Goal: Information Seeking & Learning: Check status

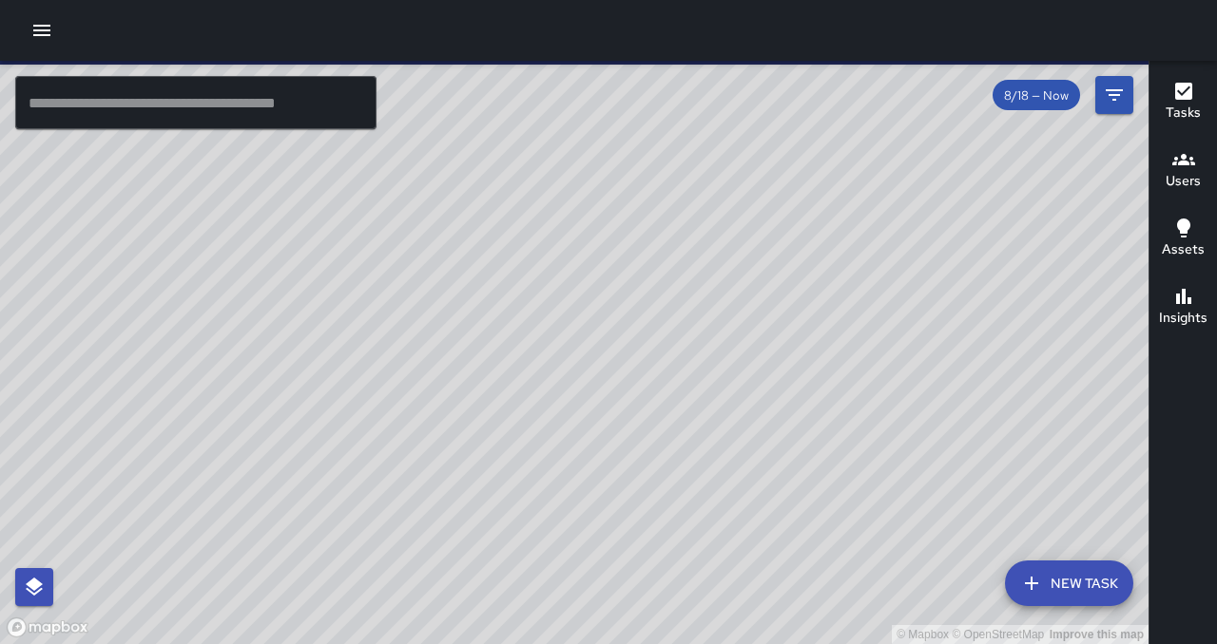
click at [50, 29] on icon "button" at bounding box center [41, 30] width 23 height 23
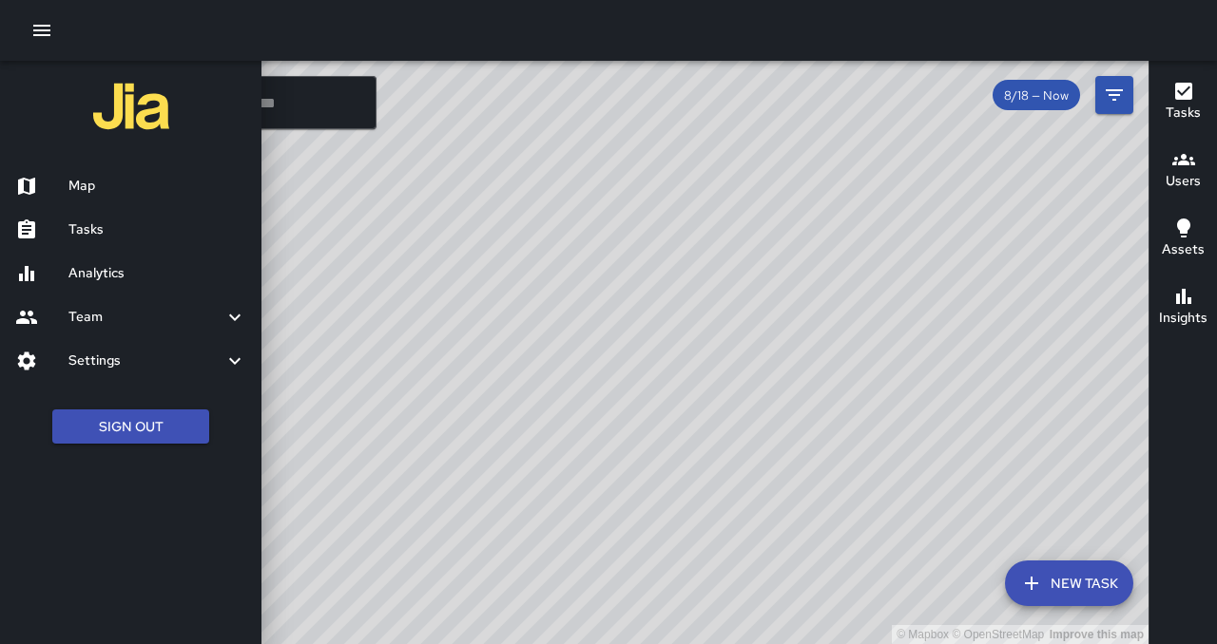
click at [69, 186] on h6 "Map" at bounding box center [157, 186] width 178 height 21
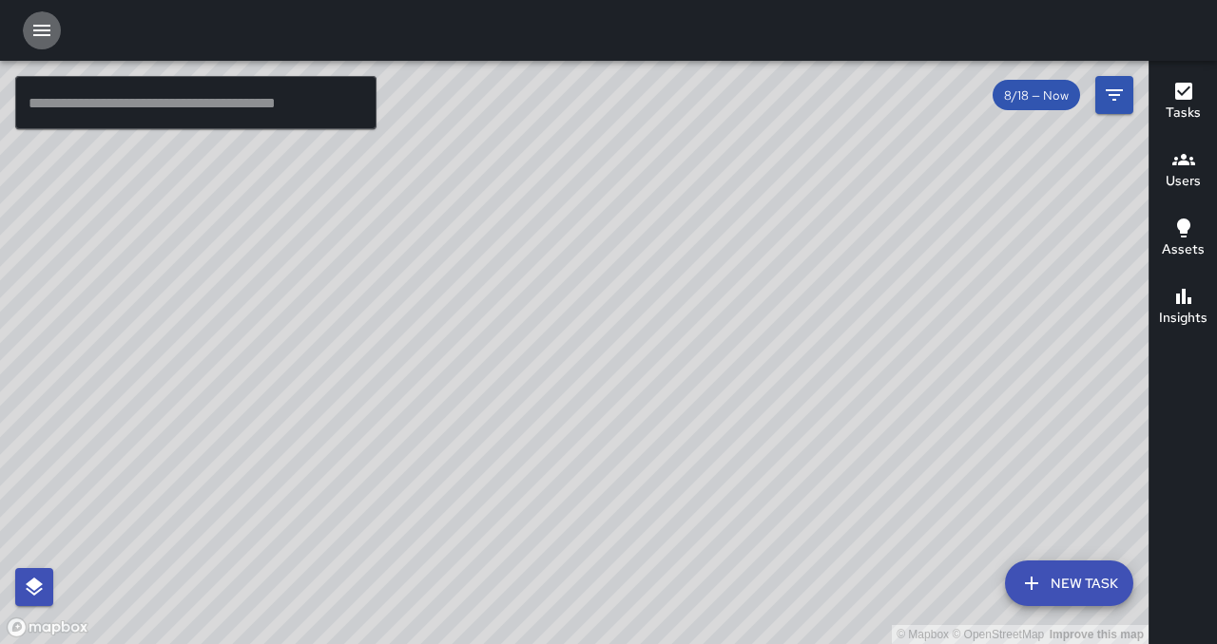
click at [33, 29] on icon "button" at bounding box center [41, 30] width 17 height 11
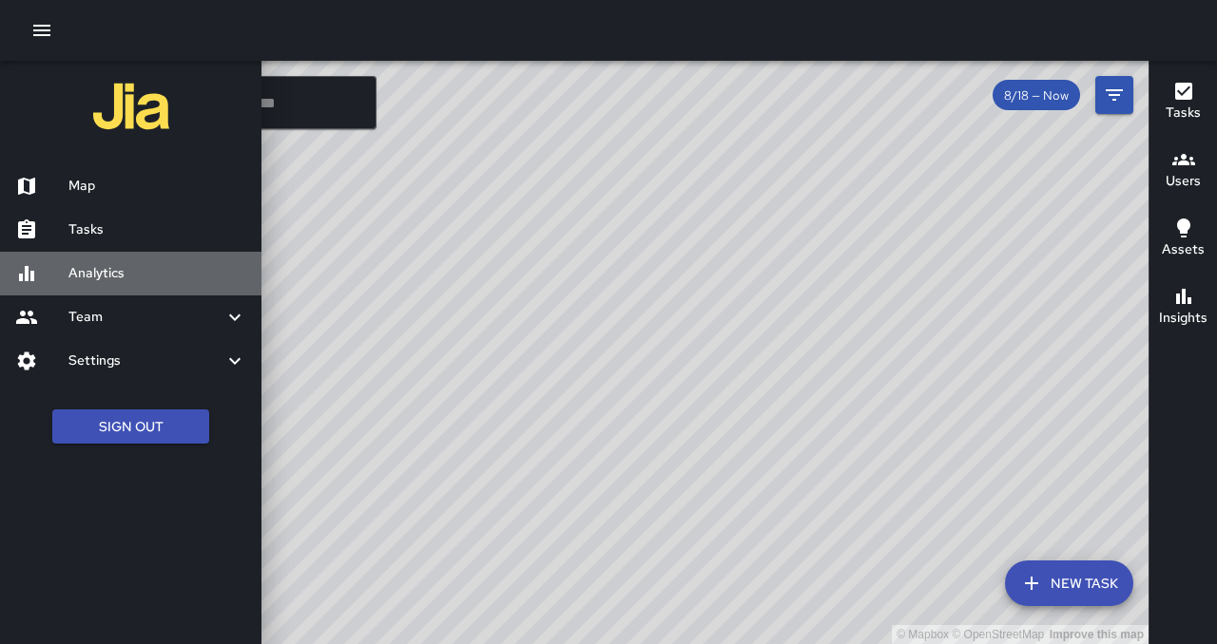
click at [73, 274] on h6 "Analytics" at bounding box center [157, 273] width 178 height 21
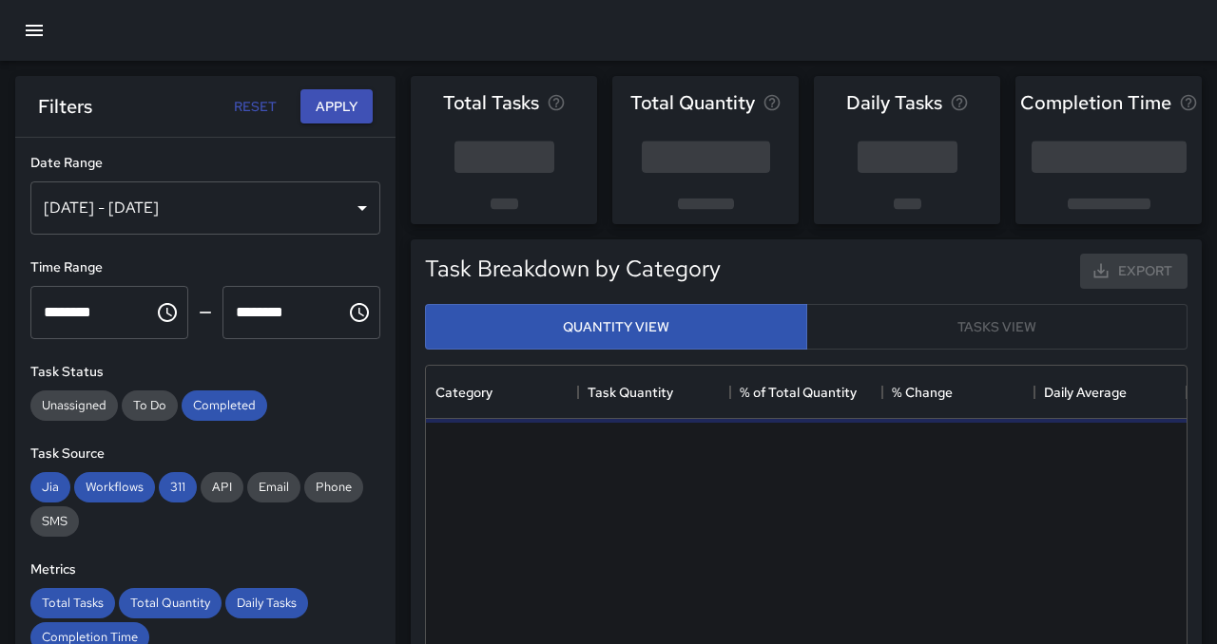
scroll to position [568, 760]
click at [206, 203] on div "[DATE] - [DATE]" at bounding box center [205, 208] width 350 height 53
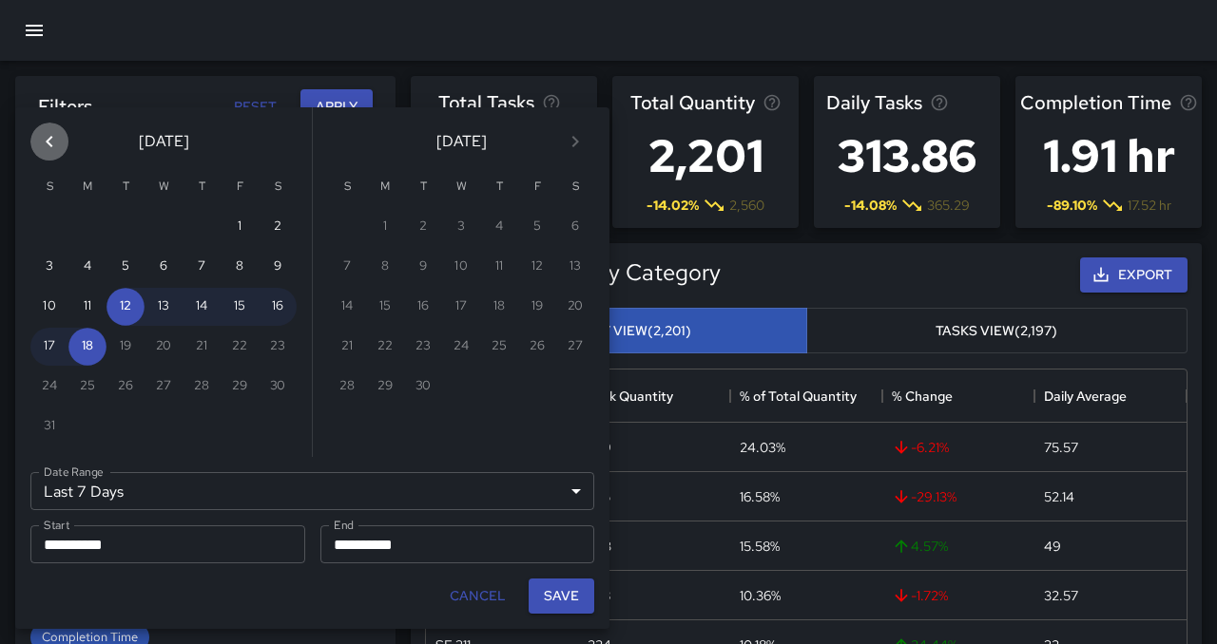
click at [51, 145] on icon "Previous month" at bounding box center [49, 141] width 7 height 11
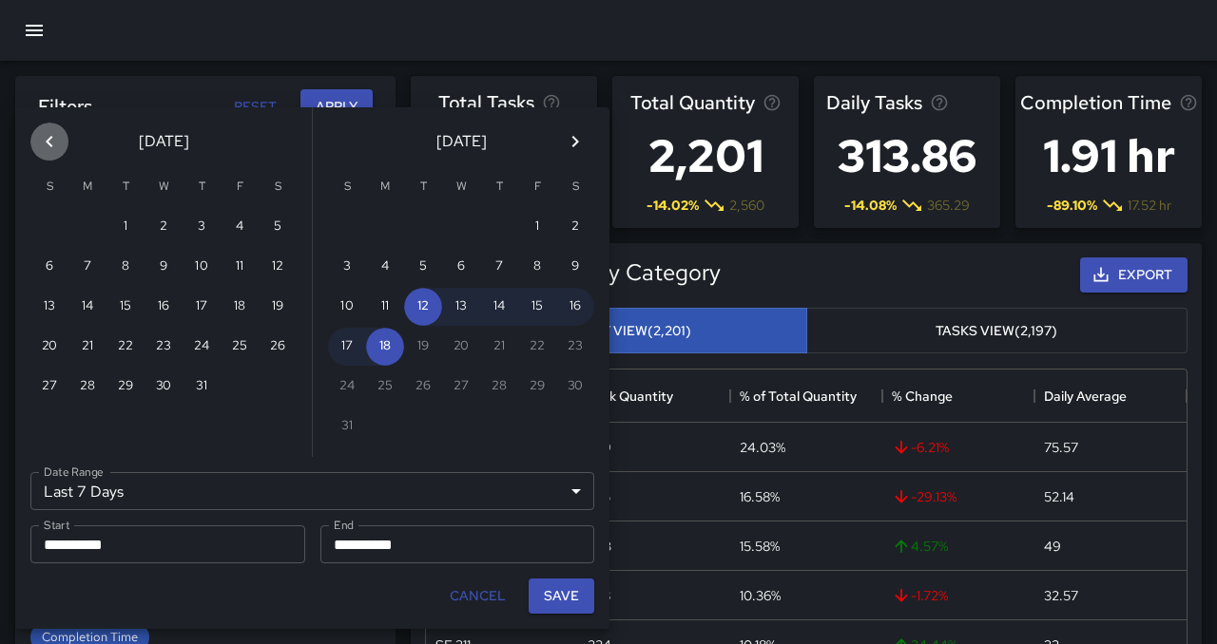
click at [51, 145] on icon "Previous month" at bounding box center [49, 141] width 7 height 11
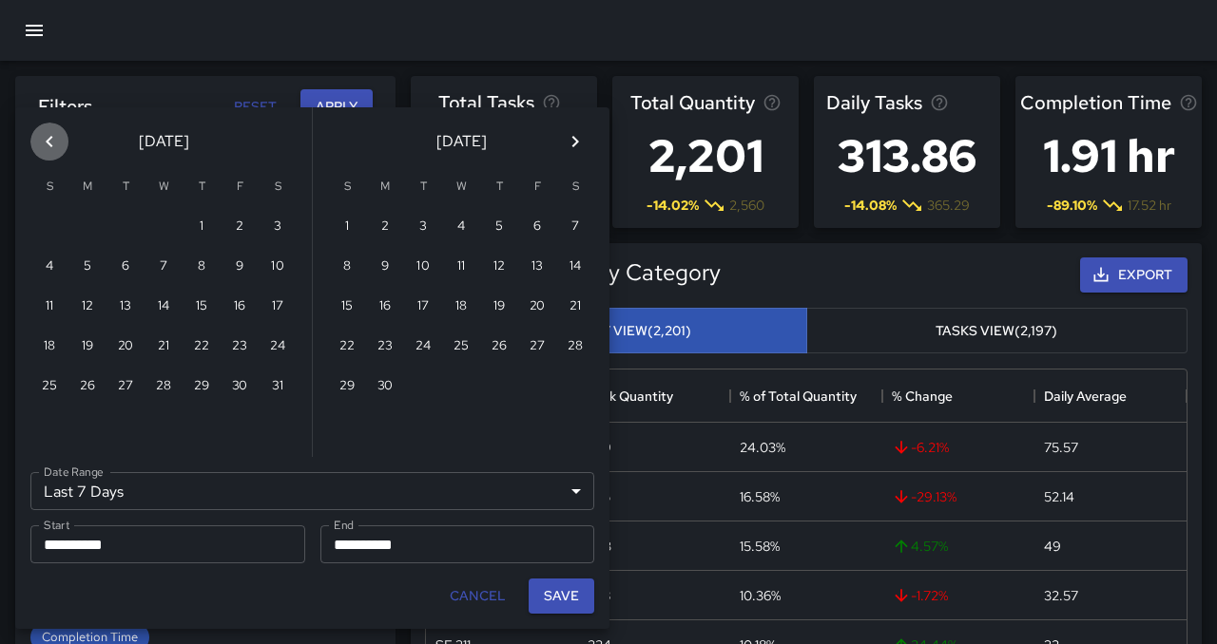
click at [51, 145] on icon "Previous month" at bounding box center [49, 141] width 7 height 11
click at [574, 138] on icon "Next month" at bounding box center [575, 141] width 7 height 11
